Goal: Information Seeking & Learning: Learn about a topic

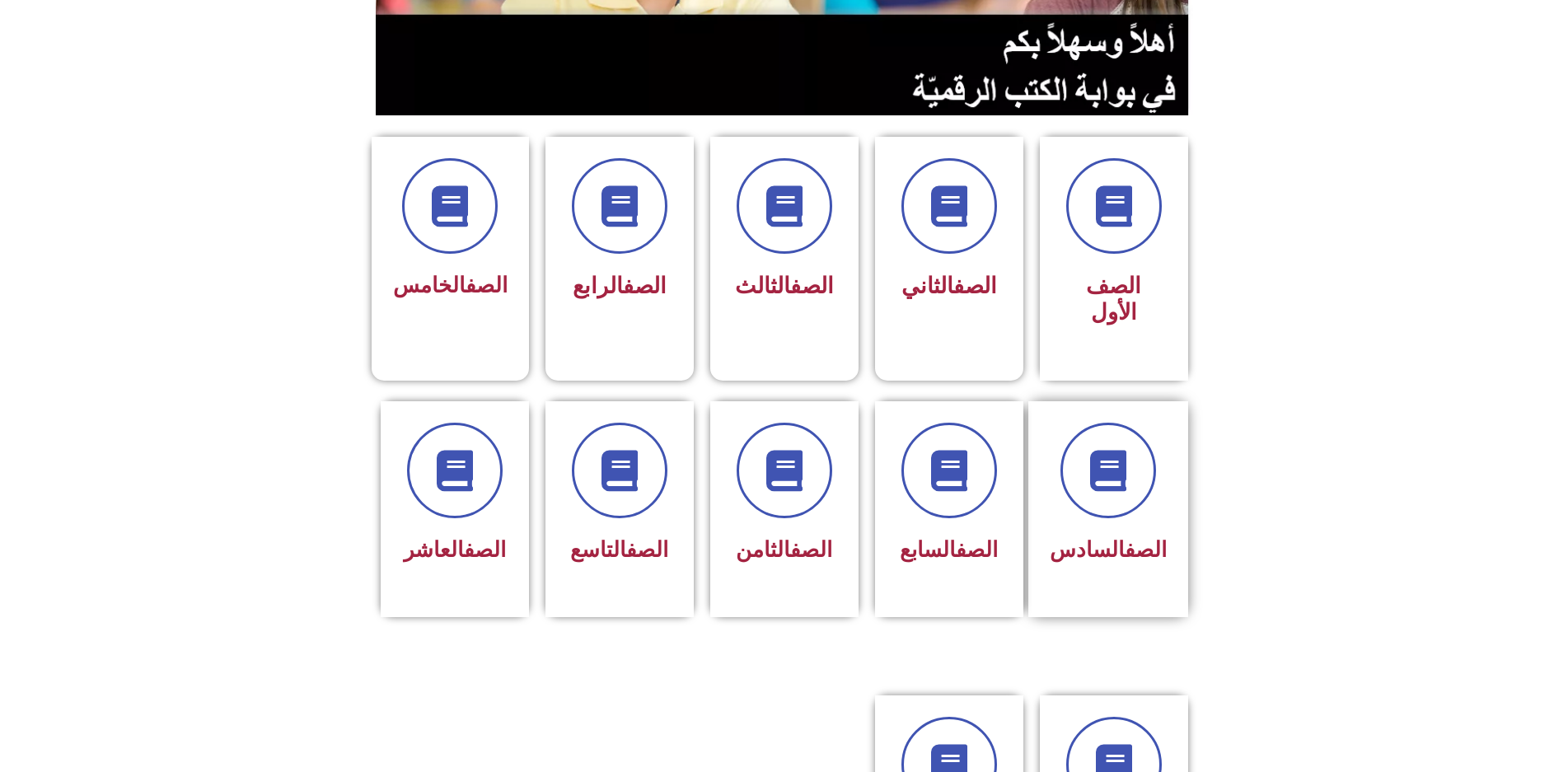
scroll to position [330, 0]
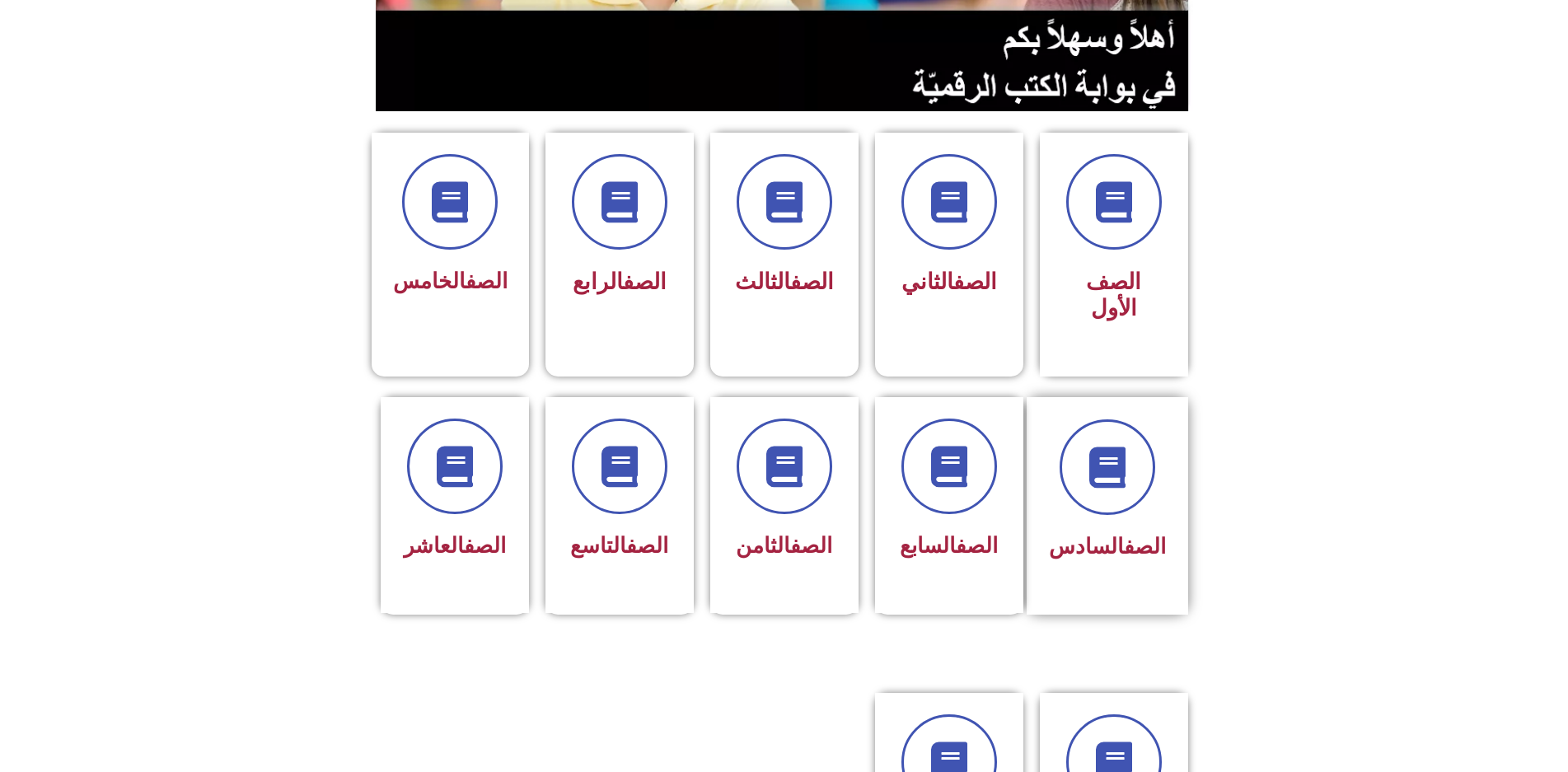
click at [1048, 397] on div "الصف السادس" at bounding box center [1107, 505] width 161 height 218
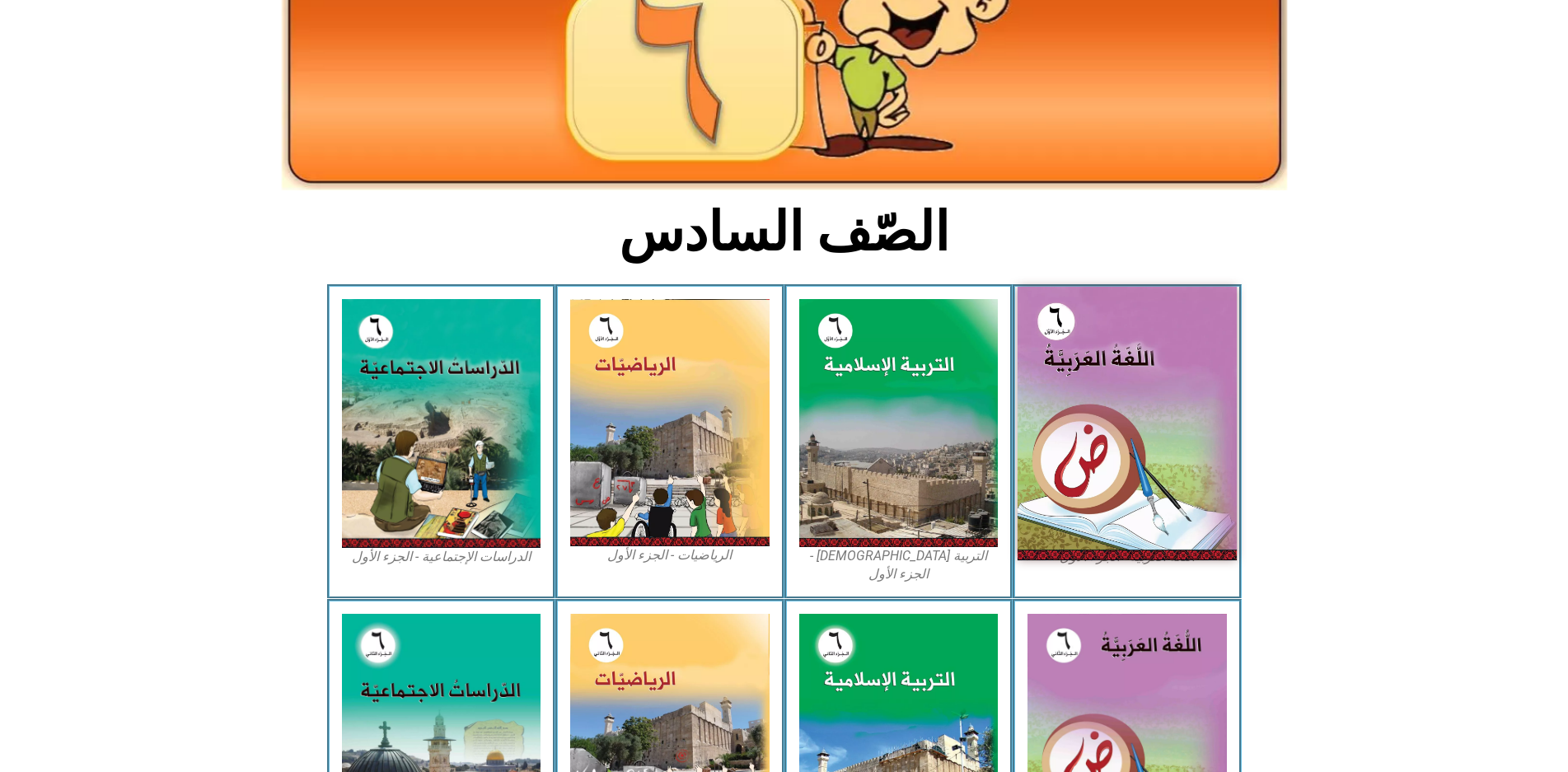
scroll to position [247, 0]
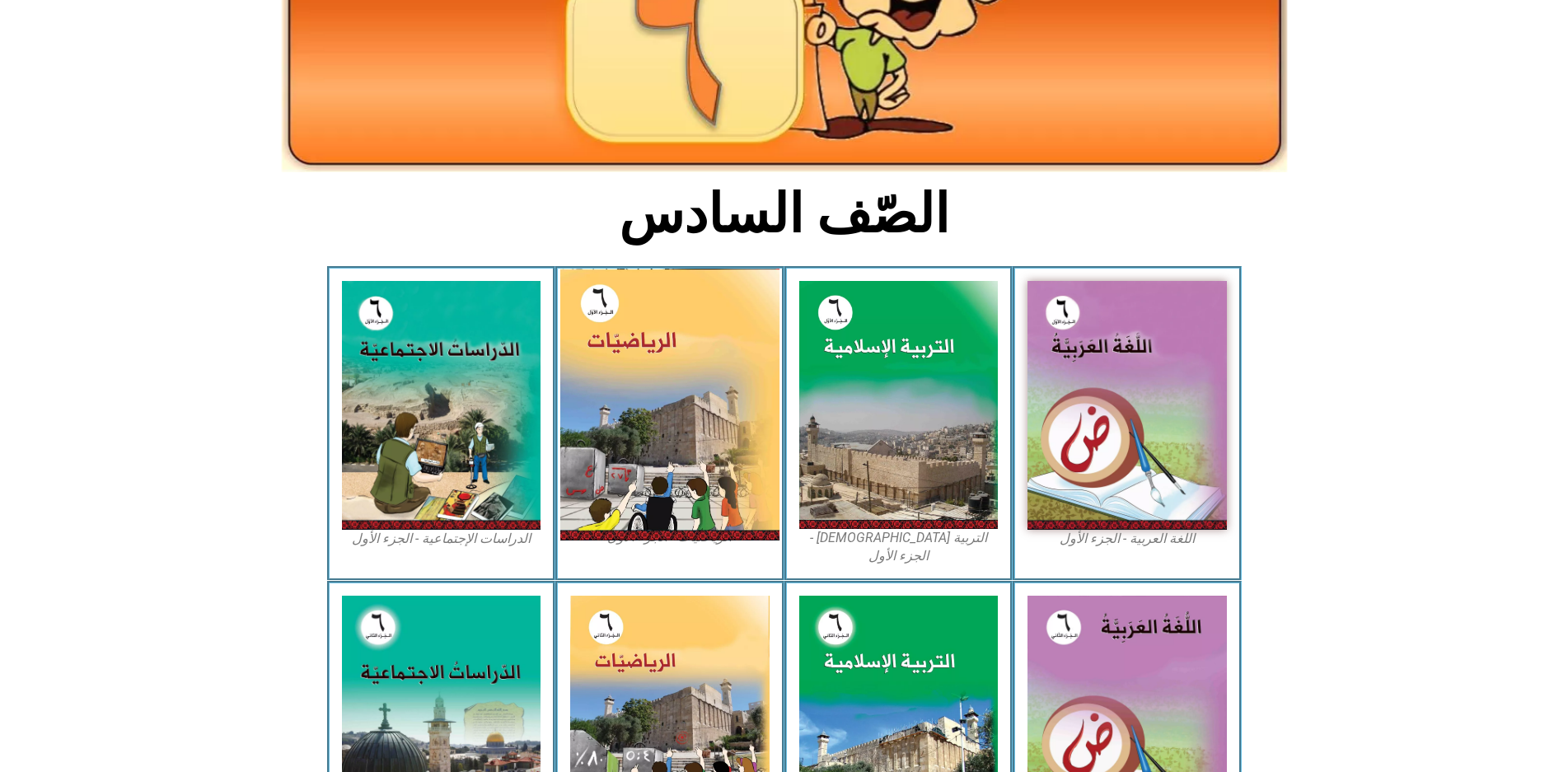
click at [714, 350] on img at bounding box center [670, 404] width 220 height 272
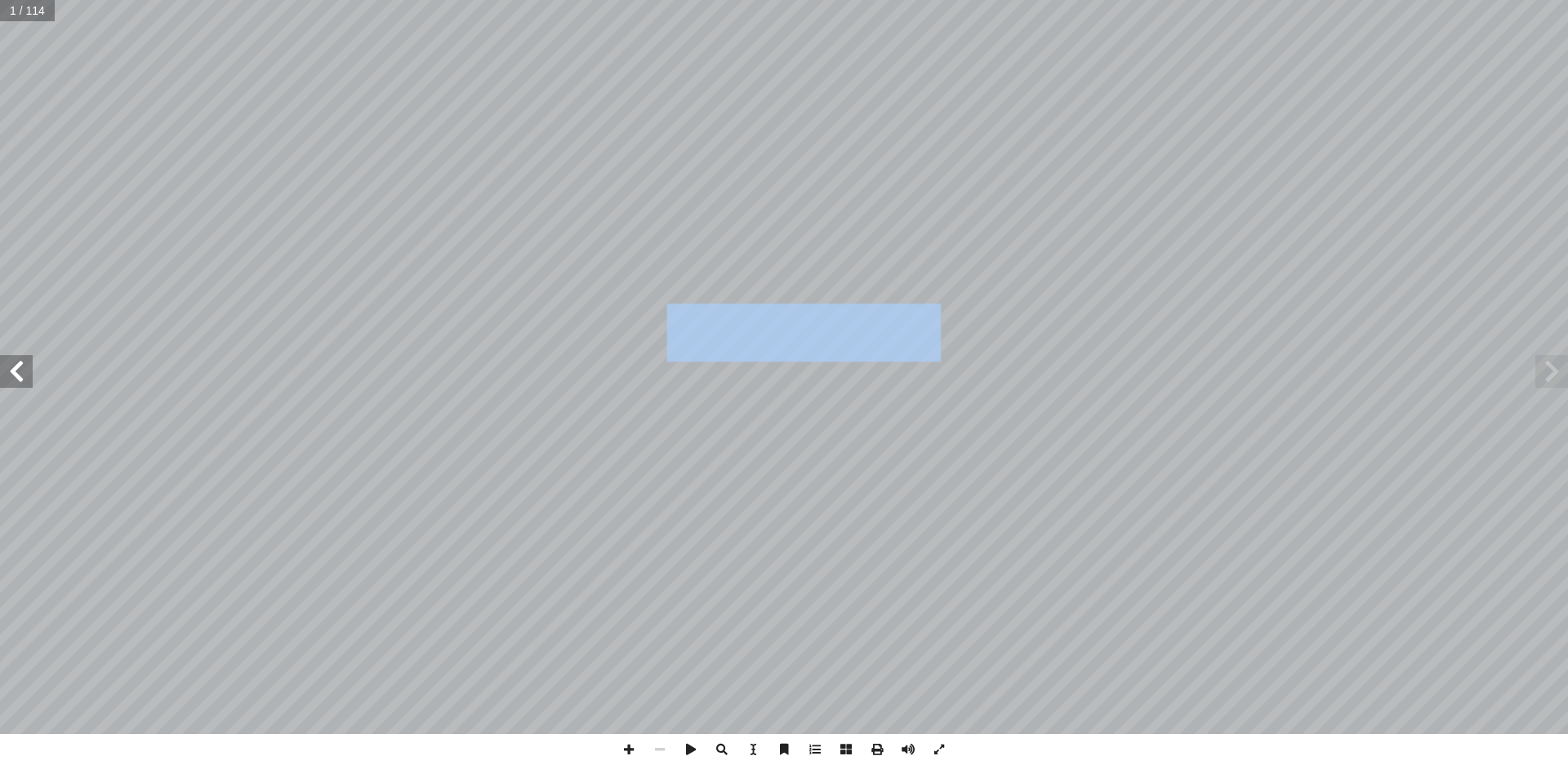
click at [22, 387] on div "الرياضيــات أ. [PERSON_NAME] أ. روان الصوص ) ً أ. [PERSON_NAME] (منسقا أ. [PERS…" at bounding box center [784, 367] width 1568 height 734
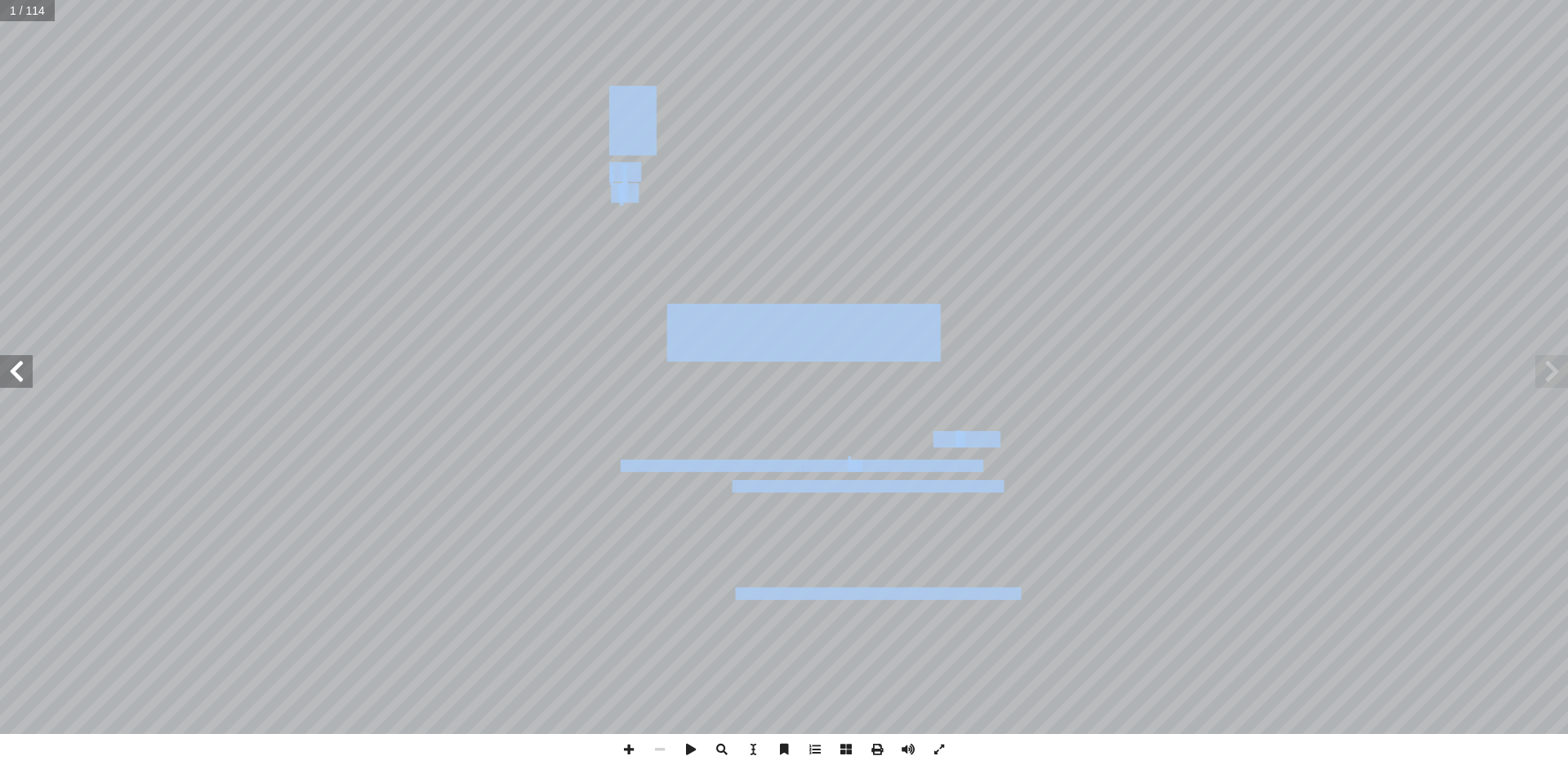
click at [22, 385] on span at bounding box center [16, 371] width 33 height 33
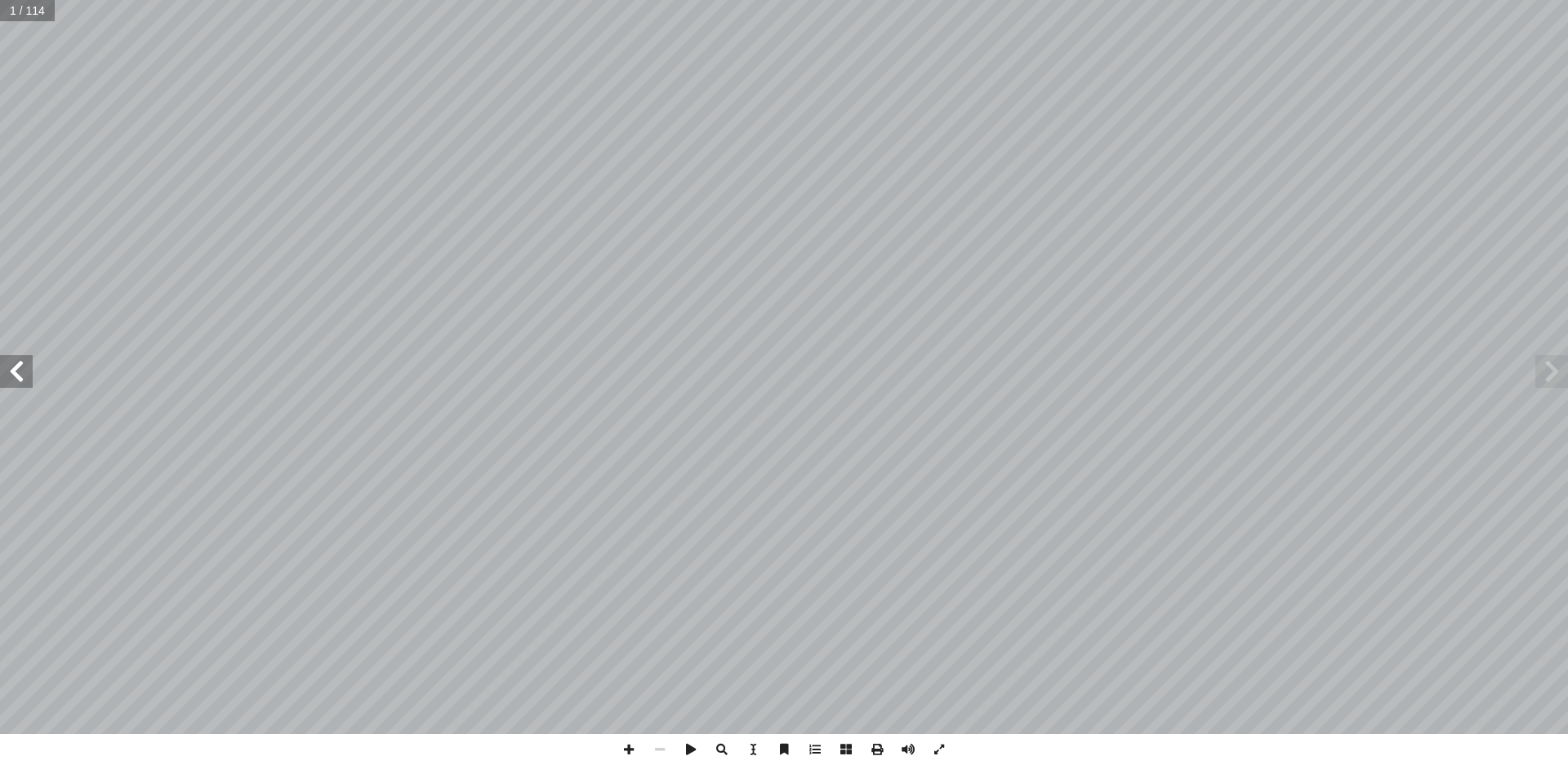
click at [16, 371] on span at bounding box center [16, 371] width 33 height 33
click at [17, 371] on span at bounding box center [16, 371] width 33 height 33
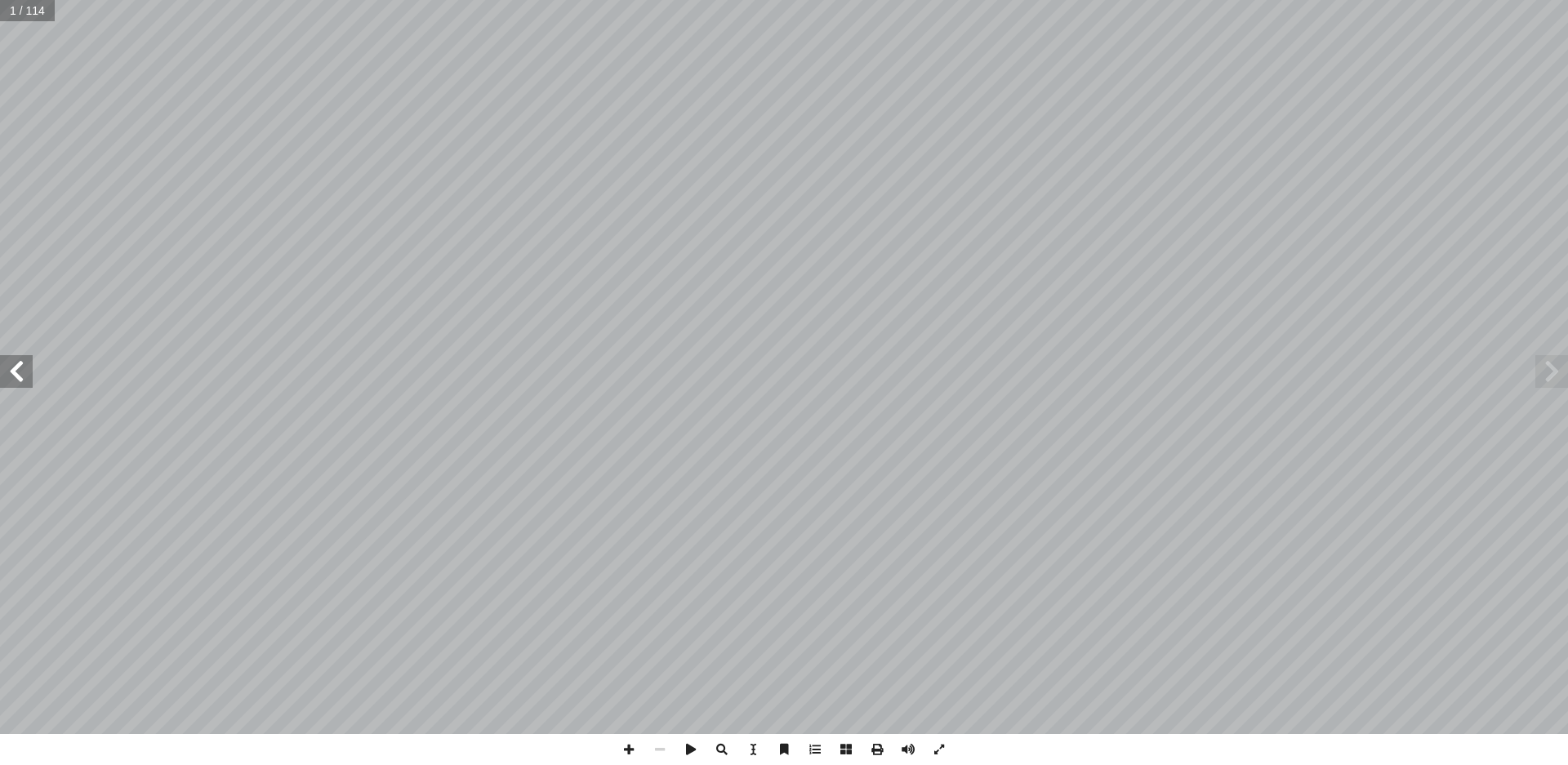
click at [17, 371] on span at bounding box center [16, 371] width 33 height 33
click at [19, 368] on span at bounding box center [16, 371] width 33 height 33
click at [13, 359] on span at bounding box center [16, 371] width 33 height 33
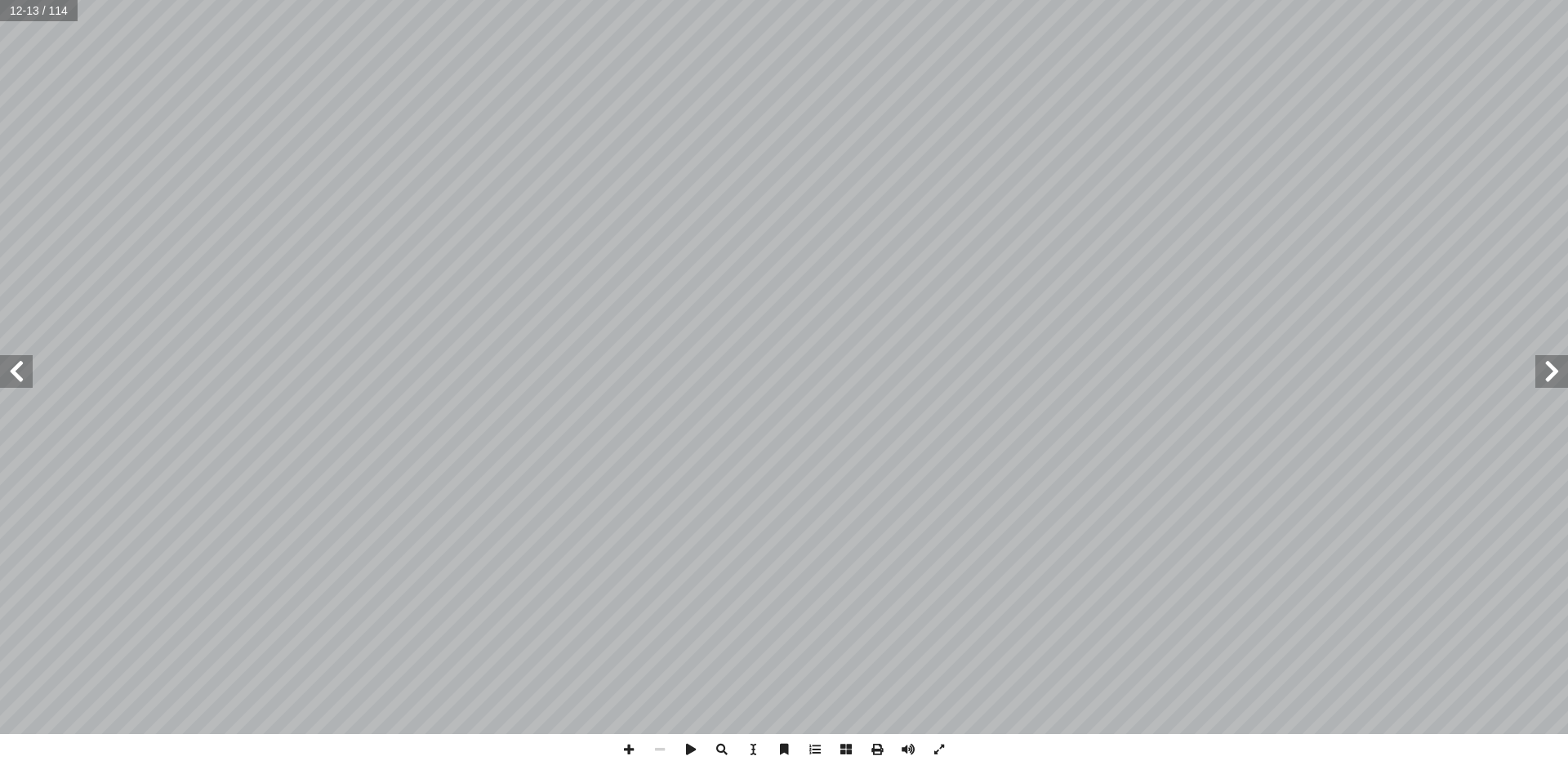
click at [13, 359] on span at bounding box center [16, 371] width 33 height 33
click at [13, 357] on span at bounding box center [16, 371] width 33 height 33
click at [13, 356] on span at bounding box center [16, 371] width 33 height 33
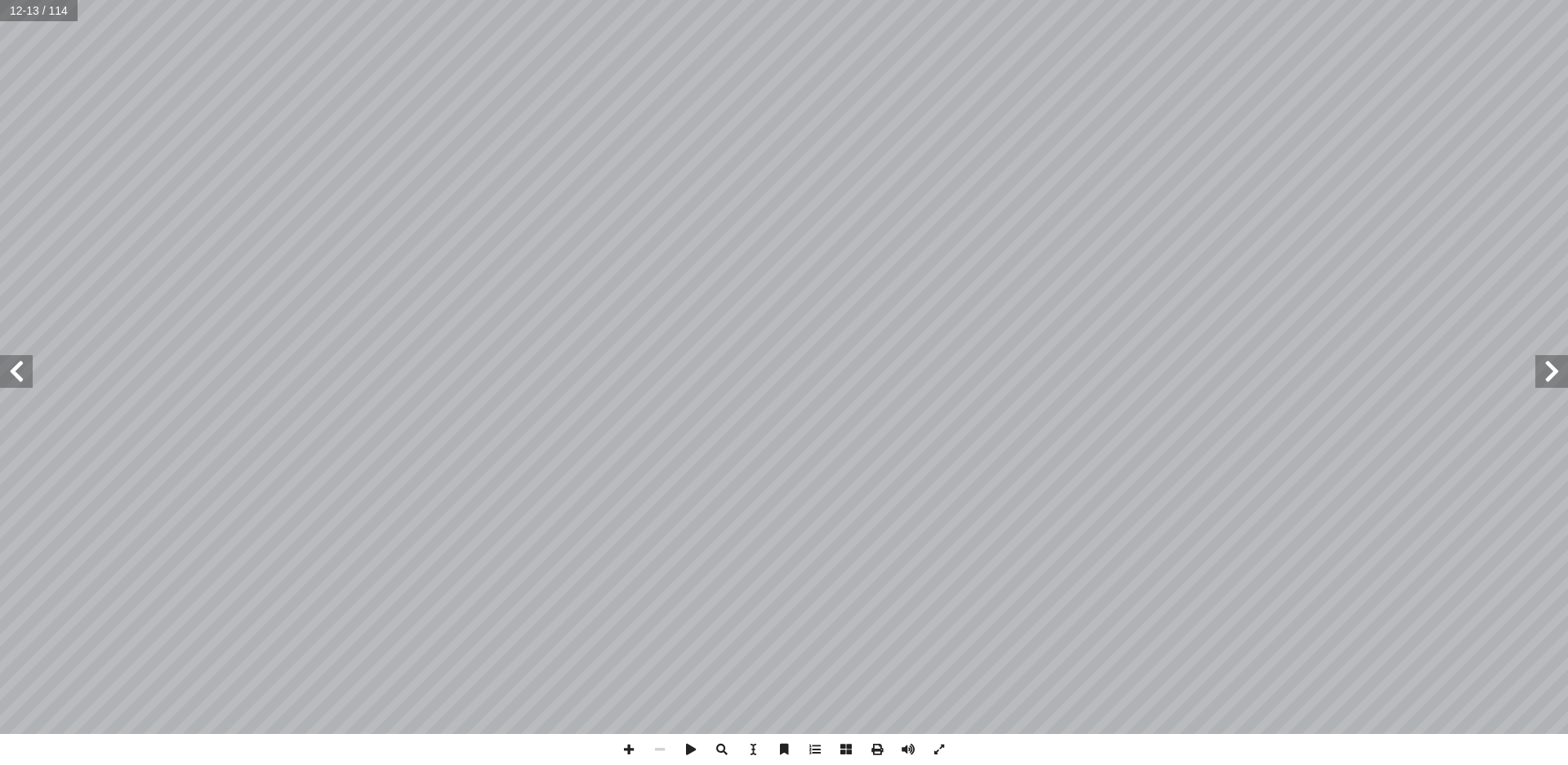
click at [13, 351] on div "8 ئل: � رين ومس � تم تي: أ ا الخاطئة فيما ي ِ الجملة َ مام أ ا ) ( َ شارة إ ا و…" at bounding box center [784, 367] width 1568 height 734
click at [17, 364] on span at bounding box center [16, 371] width 33 height 33
click at [28, 361] on span at bounding box center [16, 371] width 33 height 33
click at [13, 376] on span at bounding box center [16, 371] width 33 height 33
click at [1551, 366] on span at bounding box center [1551, 371] width 33 height 33
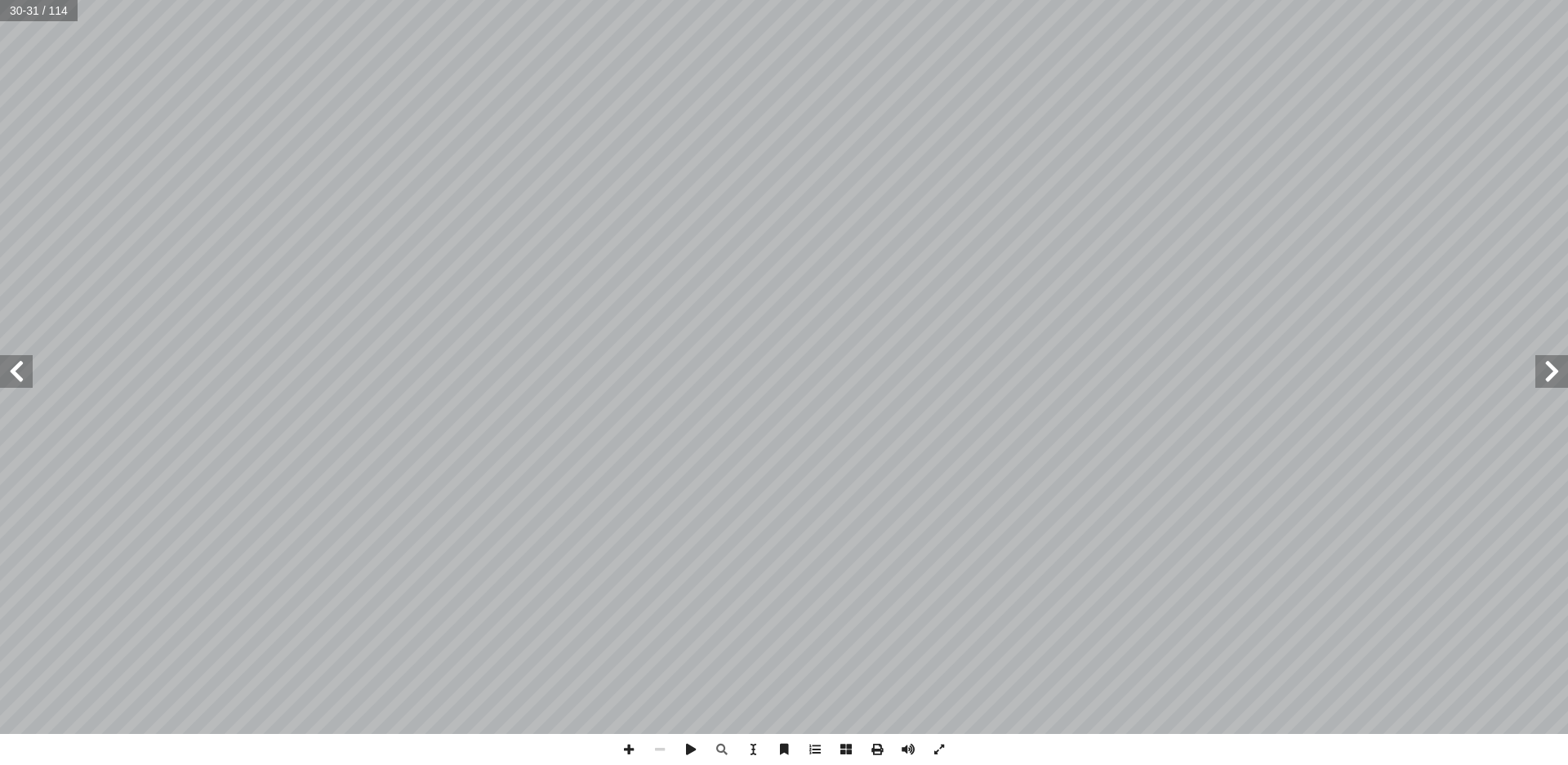
click at [1548, 361] on span at bounding box center [1551, 371] width 33 height 33
click at [1546, 356] on span at bounding box center [1551, 371] width 33 height 33
drag, startPoint x: 630, startPoint y: 744, endPoint x: 629, endPoint y: 736, distance: 8.1
click at [629, 743] on span at bounding box center [629, 749] width 31 height 31
click at [952, 755] on div "٢٠ ئل: � رين ومس � تم تي: أ ا الخاطئة فيما ي ِ الجملة َ مام أ ا ) ( َ شارة إ ا …" at bounding box center [784, 382] width 1568 height 765
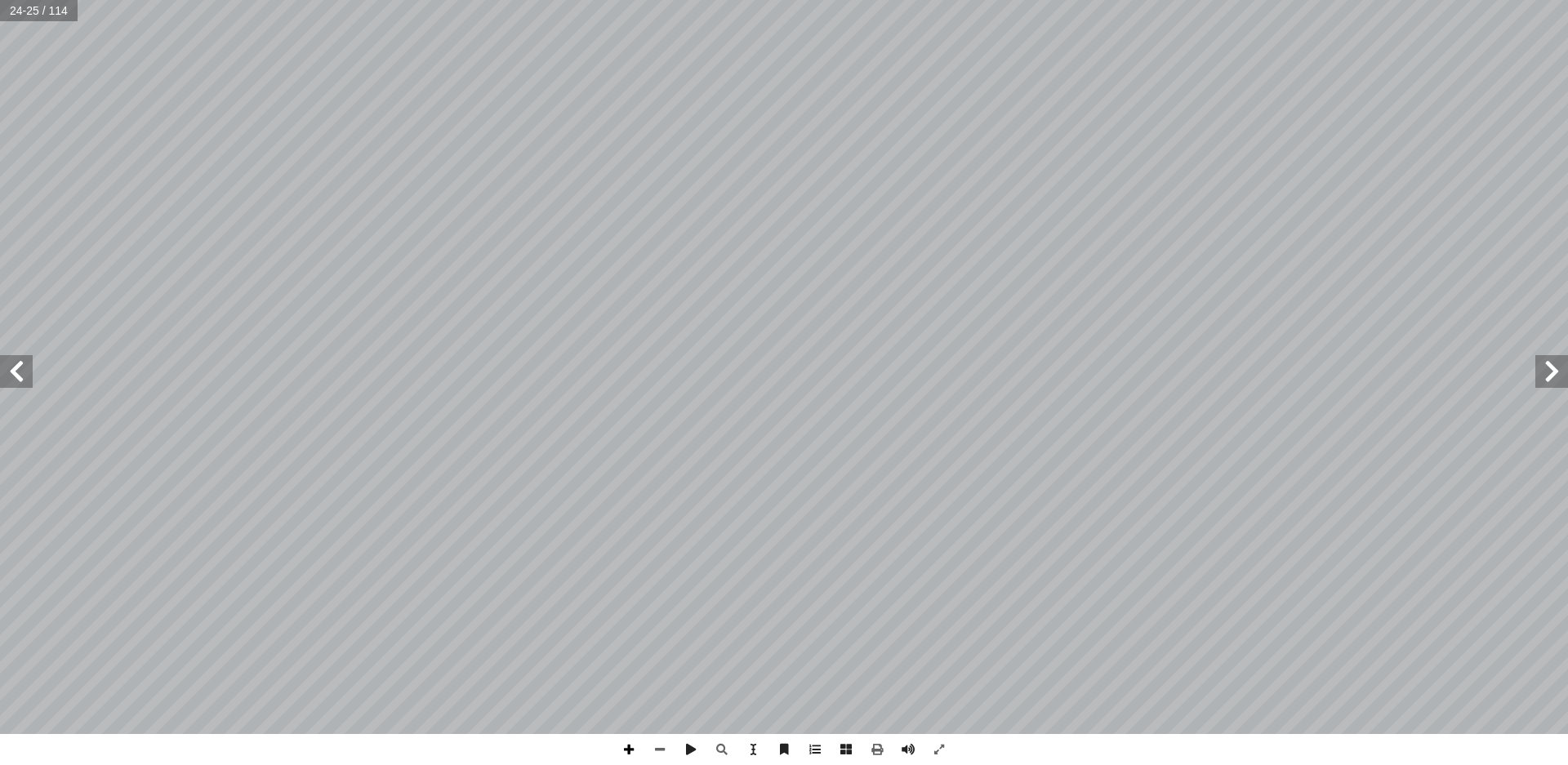
click at [635, 740] on span at bounding box center [629, 749] width 31 height 31
click at [658, 744] on span at bounding box center [659, 749] width 31 height 31
drag, startPoint x: 639, startPoint y: 745, endPoint x: 635, endPoint y: 736, distance: 9.8
click at [639, 744] on span at bounding box center [629, 749] width 31 height 31
click at [892, 149] on html "الصفحة الرئيسية الصف الأول الصف الثاني الصف الثالث الصف الرابع الصف الخامس الصف…" at bounding box center [784, 74] width 1568 height 149
